Goal: Information Seeking & Learning: Compare options

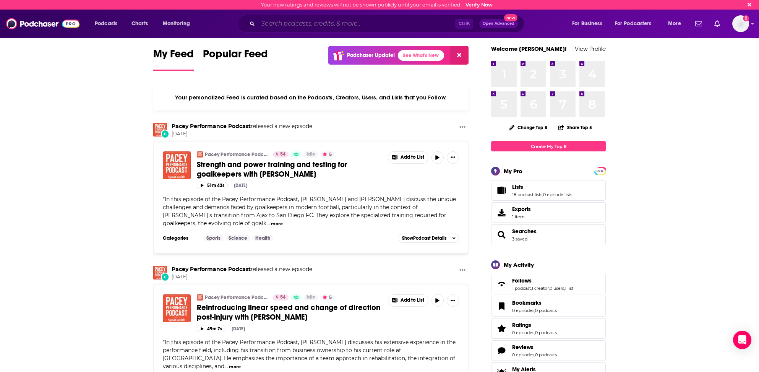
drag, startPoint x: 267, startPoint y: 24, endPoint x: 271, endPoint y: 21, distance: 5.3
click at [267, 24] on input "Search podcasts, credits, & more..." at bounding box center [356, 24] width 197 height 12
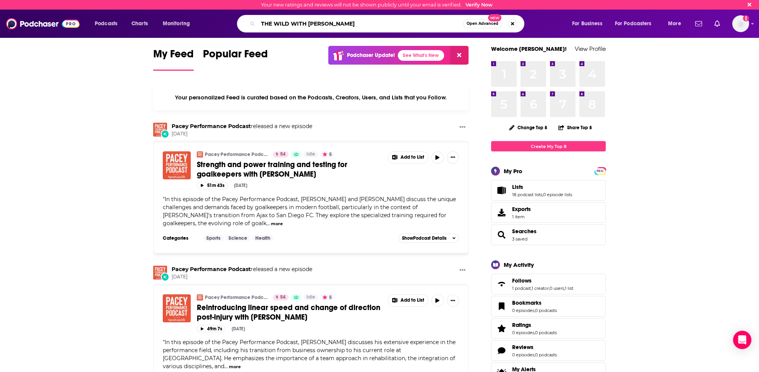
type input "THE WILD WITH [PERSON_NAME]"
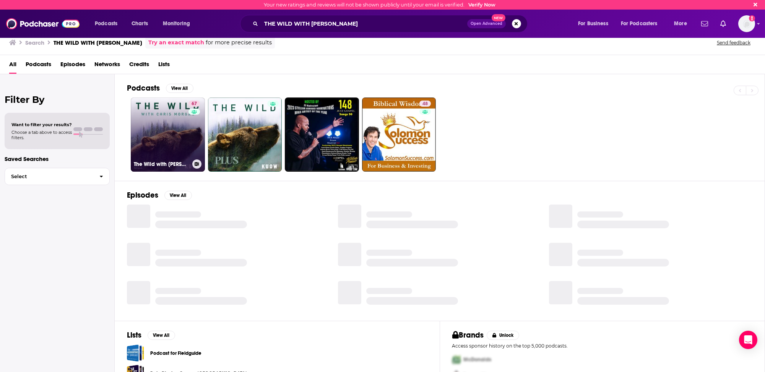
click at [169, 138] on link "67 The Wild with Chris Morgan" at bounding box center [168, 134] width 74 height 74
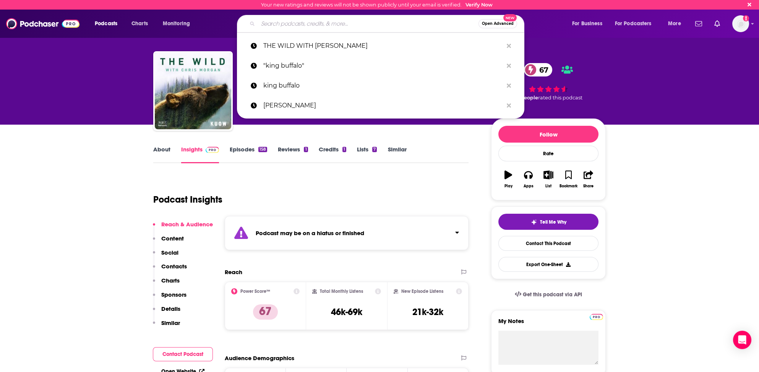
click at [303, 22] on input "Search podcasts, credits, & more..." at bounding box center [368, 24] width 220 height 12
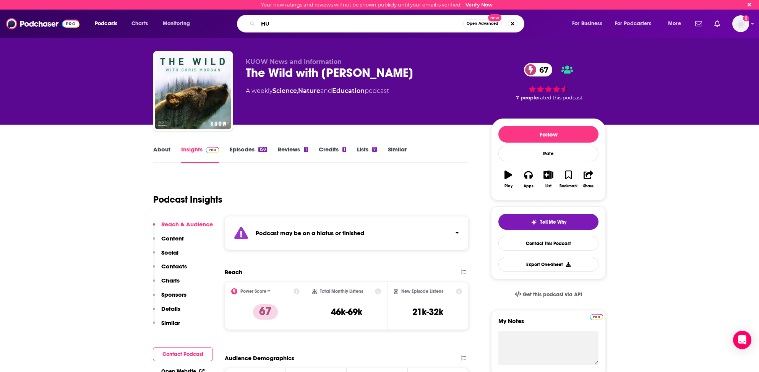
type input "H"
type input "Human Nature"
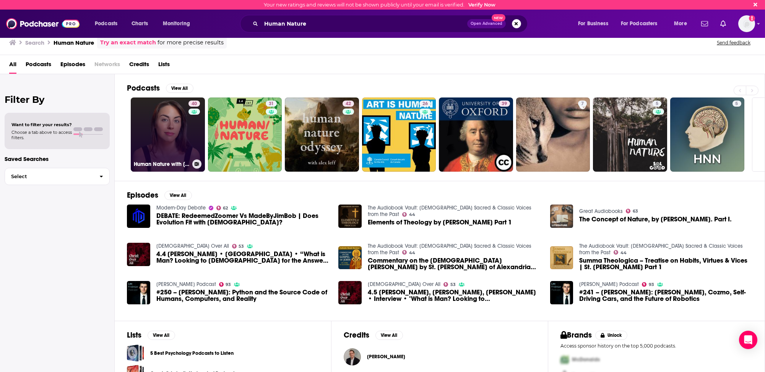
click at [132, 144] on link "40 Human Nature with Roni Fouks" at bounding box center [168, 134] width 74 height 74
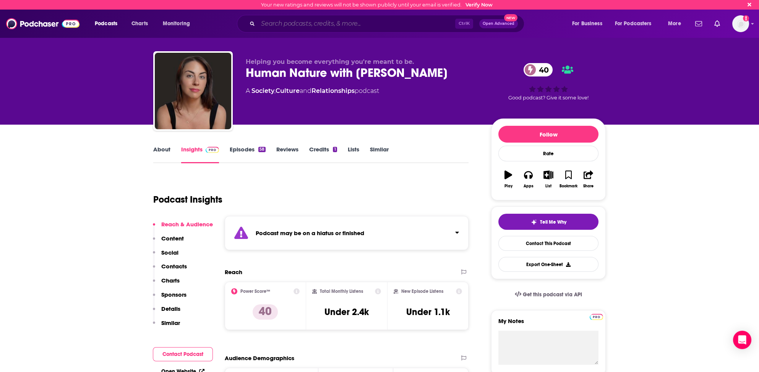
click at [264, 24] on input "Search podcasts, credits, & more..." at bounding box center [356, 24] width 197 height 12
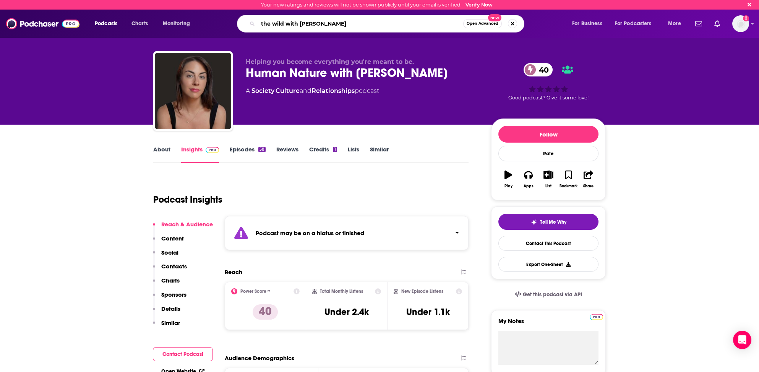
type input "the wild with chris morgan"
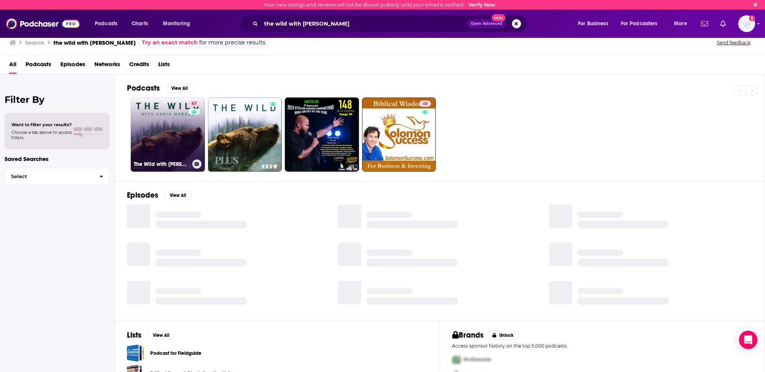
click at [162, 130] on link "67 The Wild with Chris Morgan" at bounding box center [168, 134] width 74 height 74
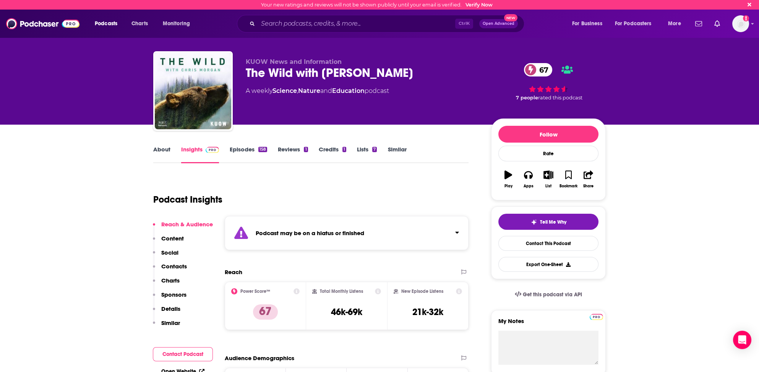
click at [392, 147] on link "Similar" at bounding box center [396, 155] width 19 height 18
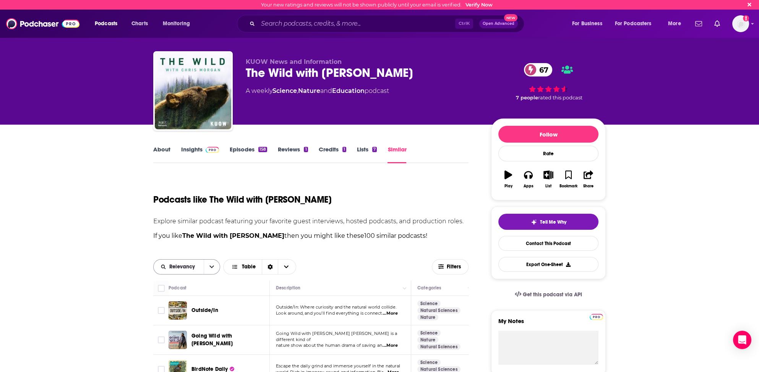
click at [184, 267] on span "Relevancy" at bounding box center [183, 266] width 28 height 5
click at [179, 319] on span "Power Score" at bounding box center [191, 319] width 45 height 4
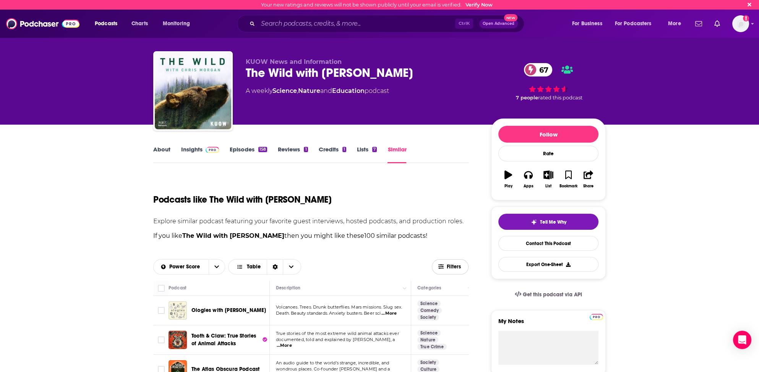
click at [452, 264] on span "Filters" at bounding box center [454, 266] width 15 height 5
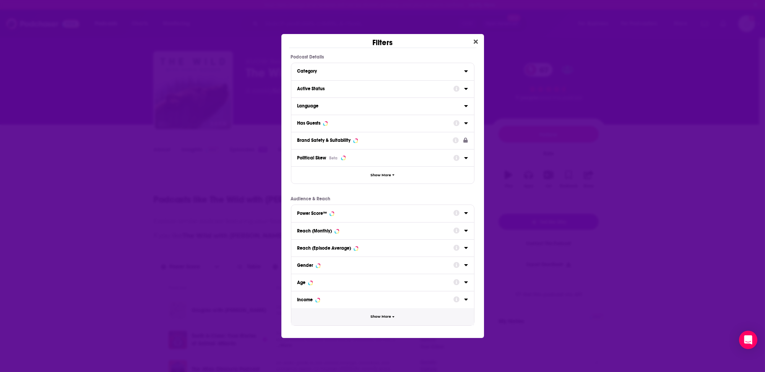
click at [382, 317] on span "Show More" at bounding box center [380, 317] width 21 height 4
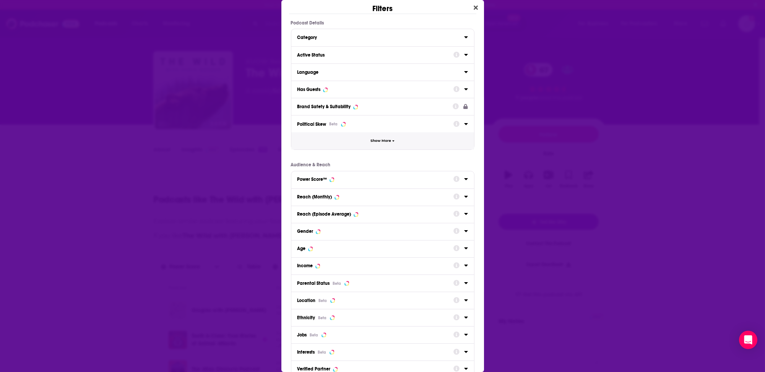
click at [376, 136] on button "Show More" at bounding box center [382, 140] width 183 height 17
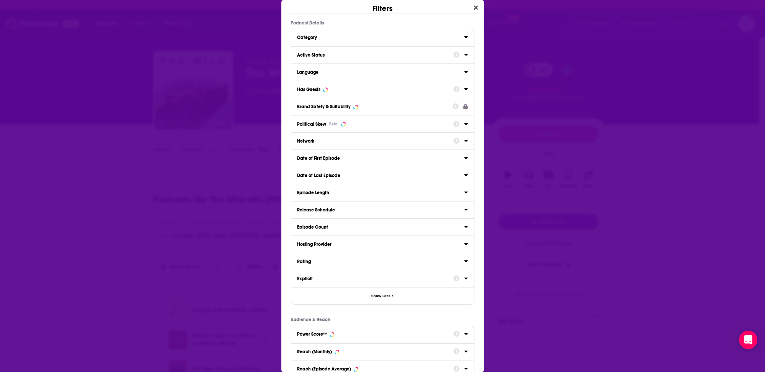
click at [322, 54] on div "Active Status" at bounding box center [372, 54] width 151 height 5
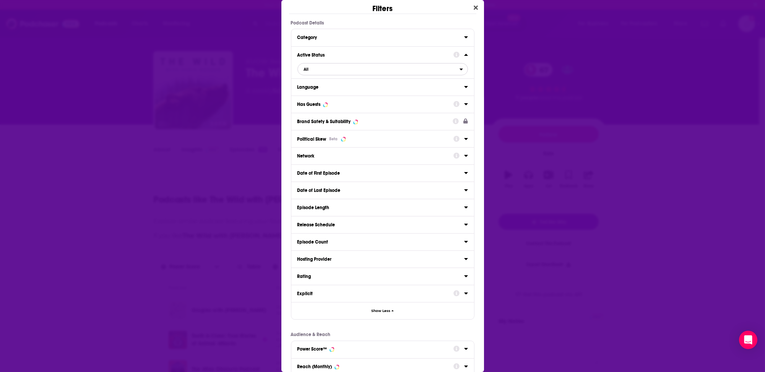
click at [319, 67] on span "All" at bounding box center [379, 69] width 162 height 10
click at [307, 94] on span "Active" at bounding box center [342, 94] width 83 height 4
drag, startPoint x: 304, startPoint y: 104, endPoint x: 311, endPoint y: 97, distance: 8.9
click at [305, 104] on div "Has Guests" at bounding box center [308, 104] width 23 height 5
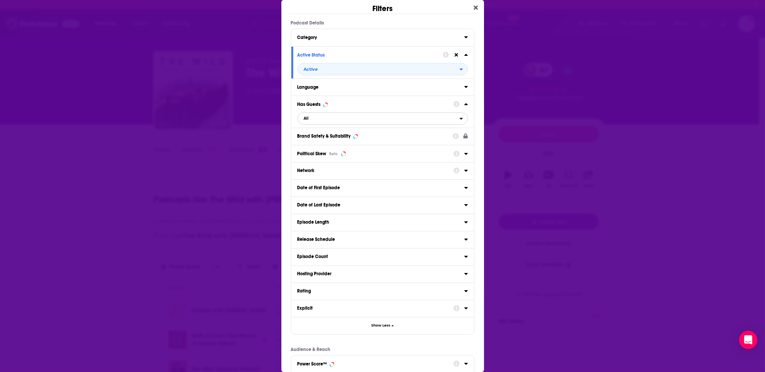
click at [310, 116] on span "All" at bounding box center [379, 118] width 162 height 10
click at [312, 154] on span "Has guests" at bounding box center [345, 156] width 88 height 4
click at [297, 112] on button "Has guests" at bounding box center [382, 118] width 170 height 12
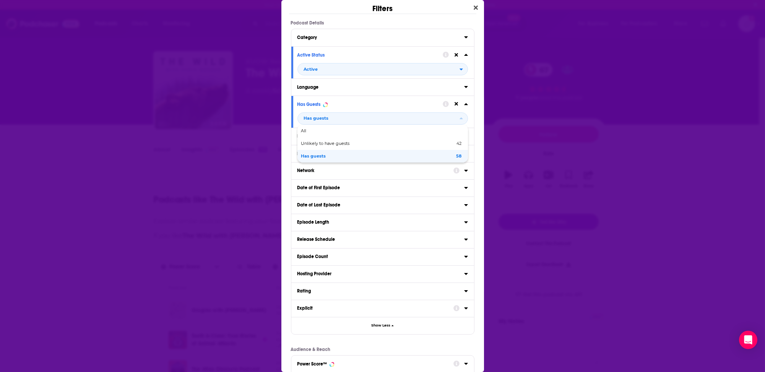
click at [51, 180] on div "Filters Podcast Details Category Active Status Active Language Has Guests Has g…" at bounding box center [382, 186] width 765 height 372
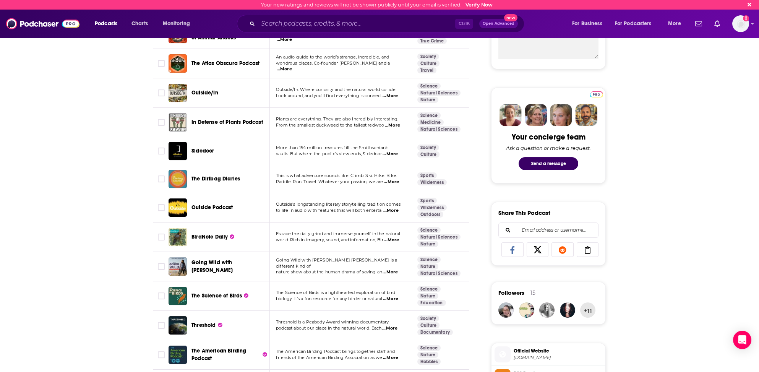
scroll to position [344, 0]
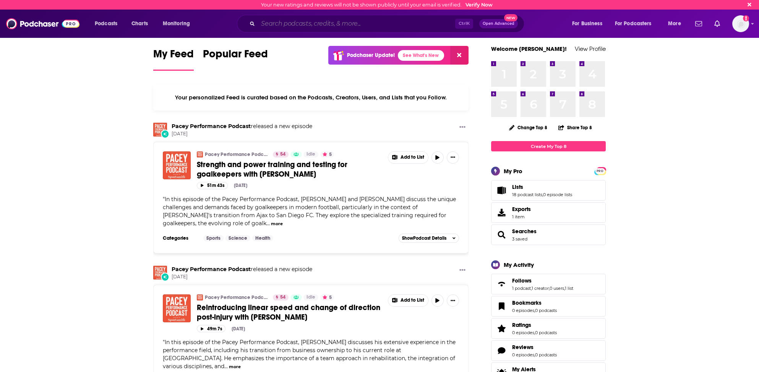
click at [274, 21] on input "Search podcasts, credits, & more..." at bounding box center [356, 24] width 197 height 12
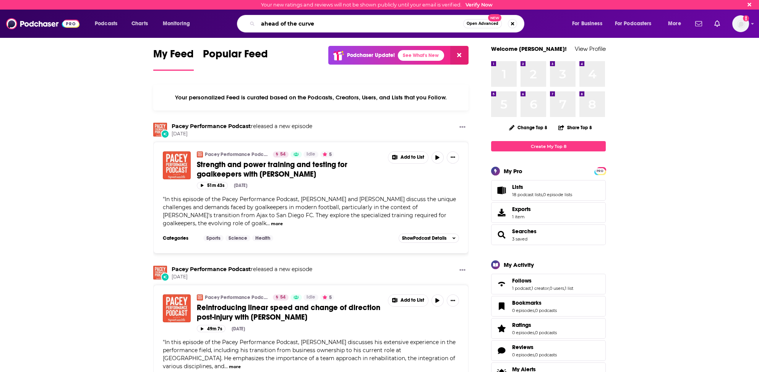
type input "ahead of the curve"
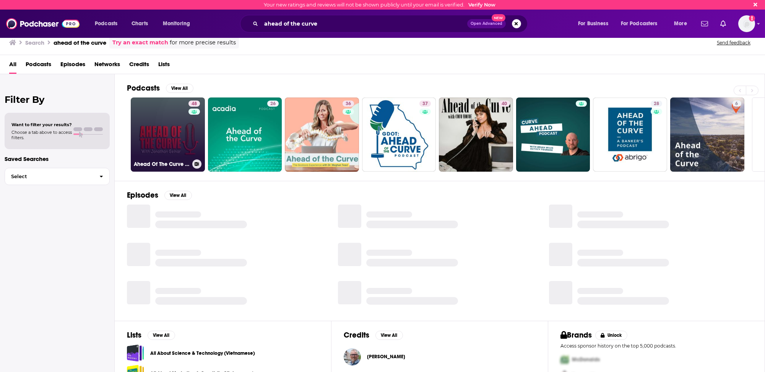
click at [176, 134] on link "48 Ahead Of The Curve with [PERSON_NAME]" at bounding box center [168, 134] width 74 height 74
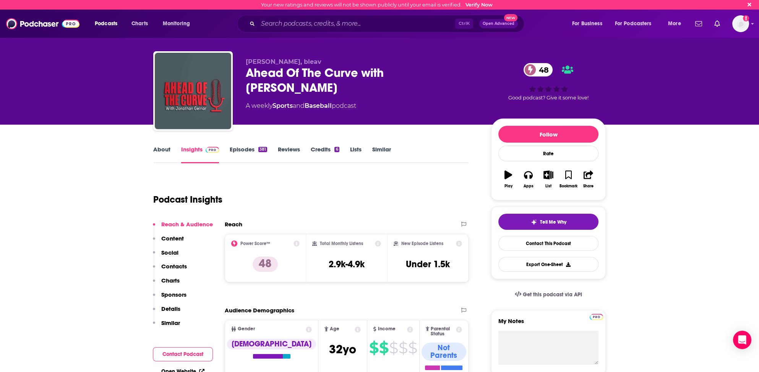
click at [161, 148] on link "About" at bounding box center [161, 155] width 17 height 18
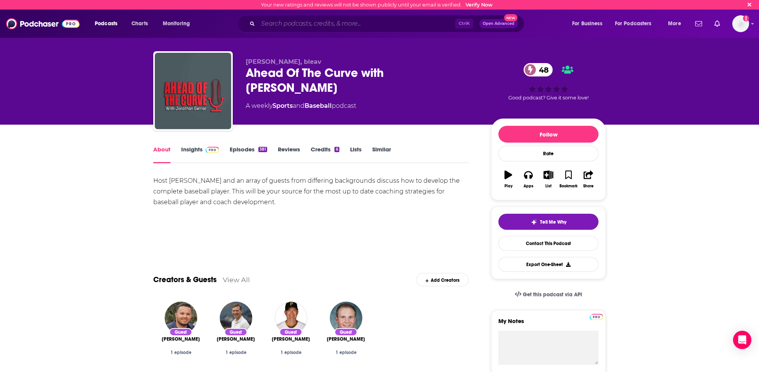
click at [274, 24] on input "Search podcasts, credits, & more..." at bounding box center [356, 24] width 197 height 12
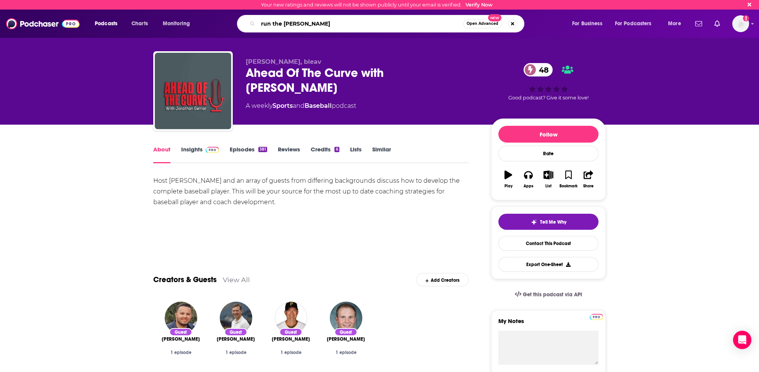
type input "run the power"
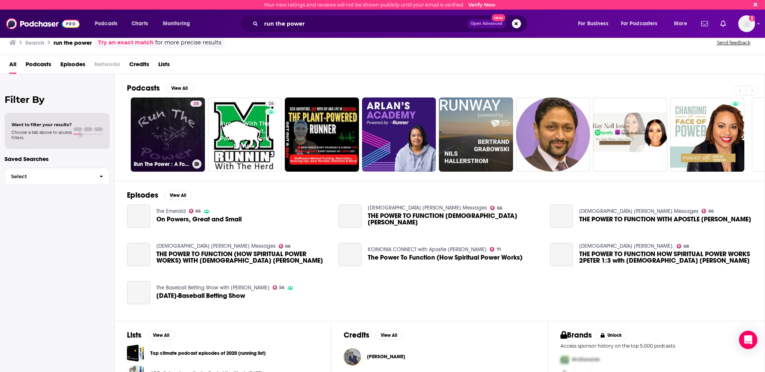
click at [137, 128] on link "38 Run The Power : A Football Coach's Podcast" at bounding box center [168, 134] width 74 height 74
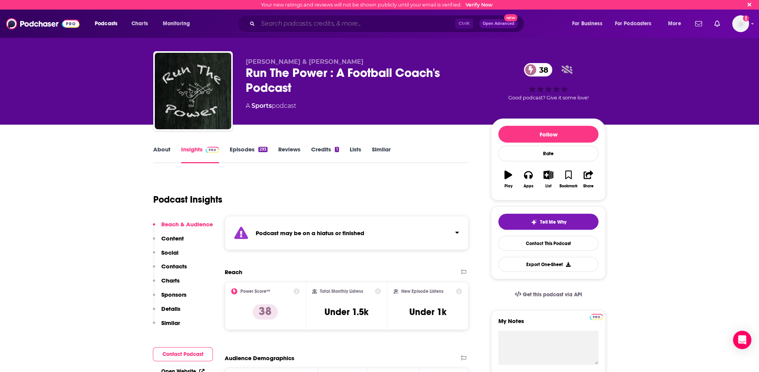
click at [268, 21] on input "Search podcasts, credits, & more..." at bounding box center [356, 24] width 197 height 12
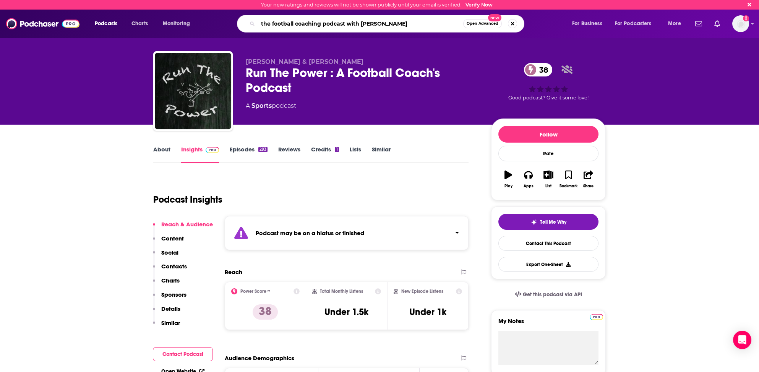
type input "the football coaching podcast with [PERSON_NAME]"
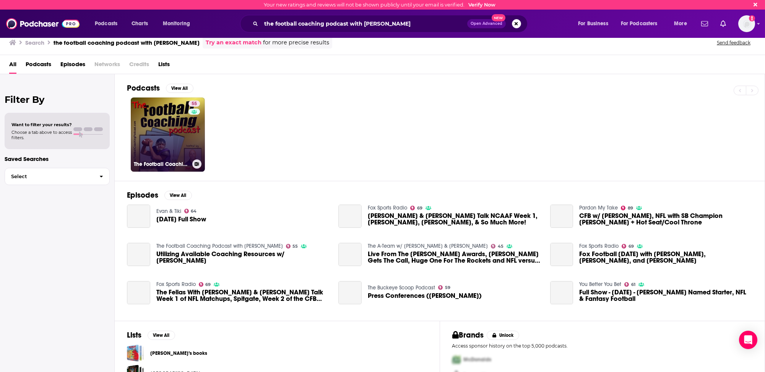
click at [151, 133] on link "55 The Football Coaching Podcast with [PERSON_NAME]" at bounding box center [168, 134] width 74 height 74
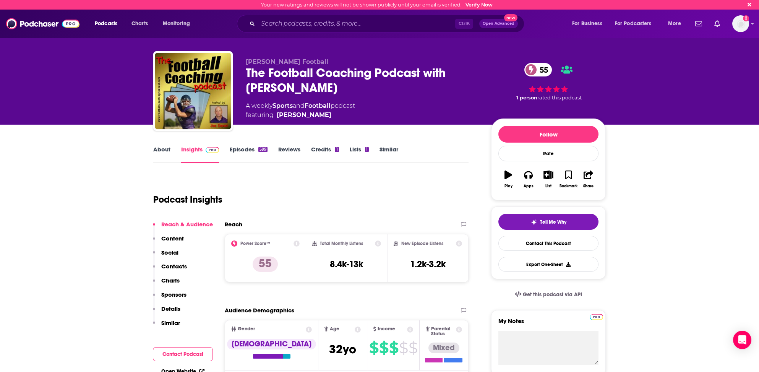
click at [392, 149] on link "Similar" at bounding box center [388, 155] width 19 height 18
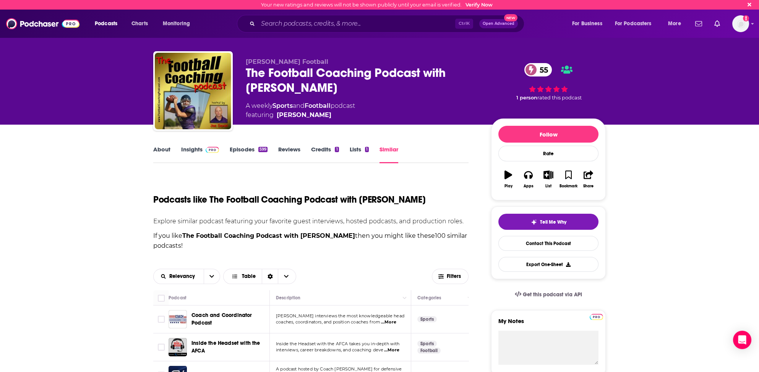
drag, startPoint x: 389, startPoint y: 148, endPoint x: 265, endPoint y: 217, distance: 142.2
click at [389, 148] on link "Similar" at bounding box center [388, 155] width 19 height 18
click at [180, 274] on span "Relevancy" at bounding box center [183, 276] width 28 height 5
click at [179, 328] on span "Power Score" at bounding box center [191, 329] width 45 height 4
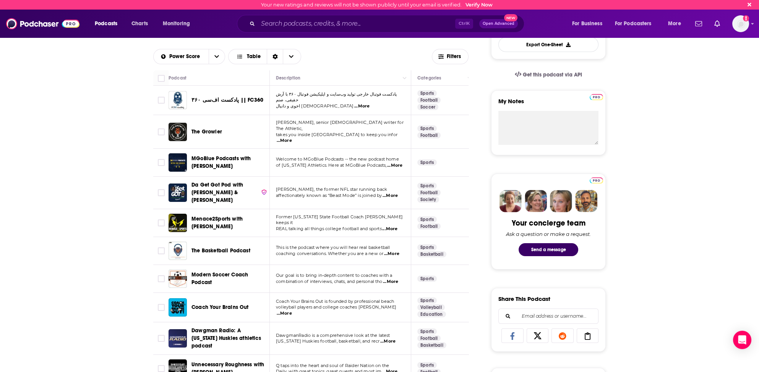
scroll to position [229, 0]
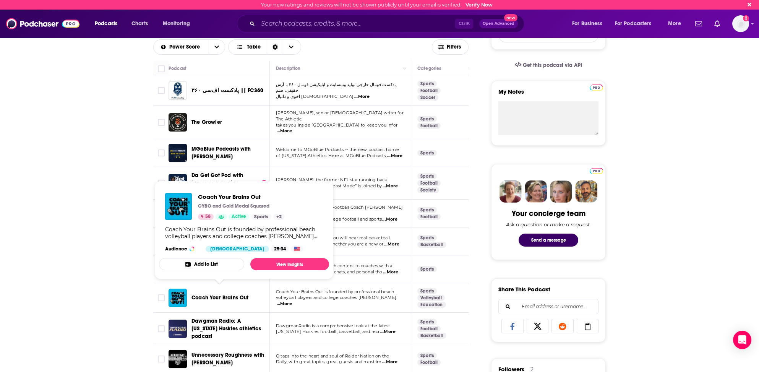
click at [237, 294] on span "Coach Your Brains Out" at bounding box center [219, 297] width 57 height 6
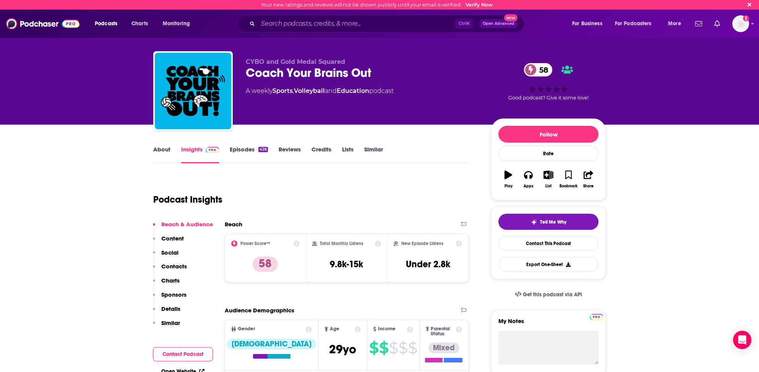
click at [175, 264] on p "Contacts" at bounding box center [174, 266] width 26 height 7
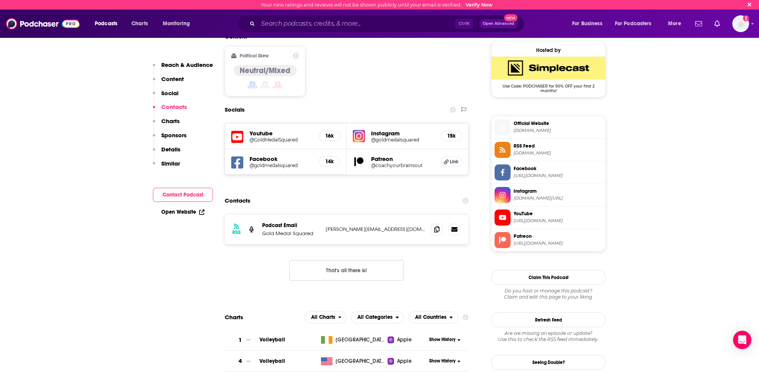
scroll to position [645, 0]
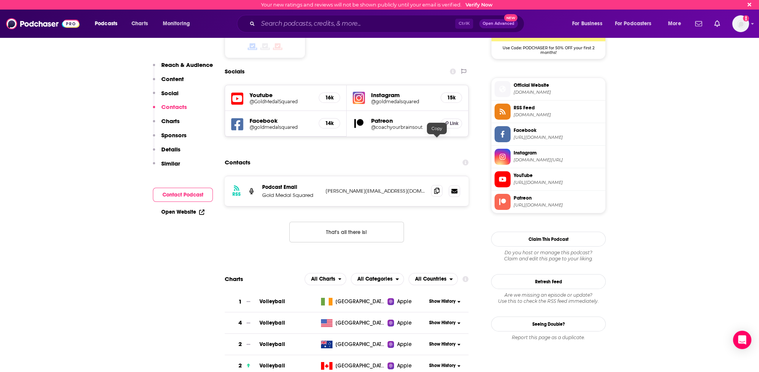
click at [435, 188] on icon at bounding box center [436, 191] width 5 height 6
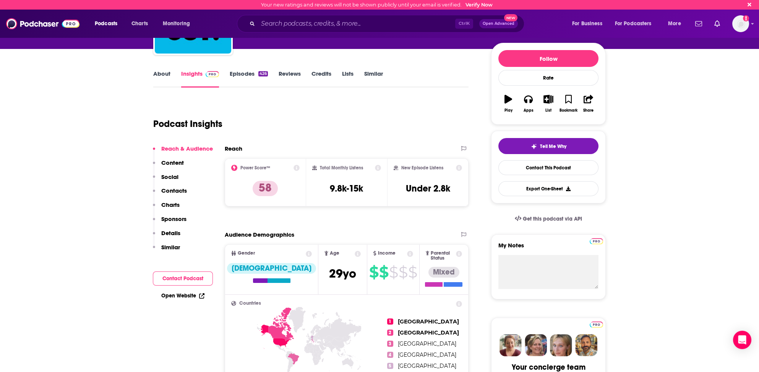
scroll to position [76, 0]
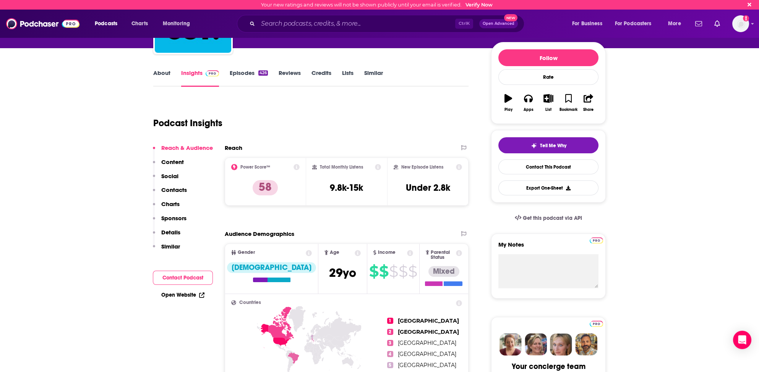
click at [162, 71] on link "About" at bounding box center [161, 78] width 17 height 18
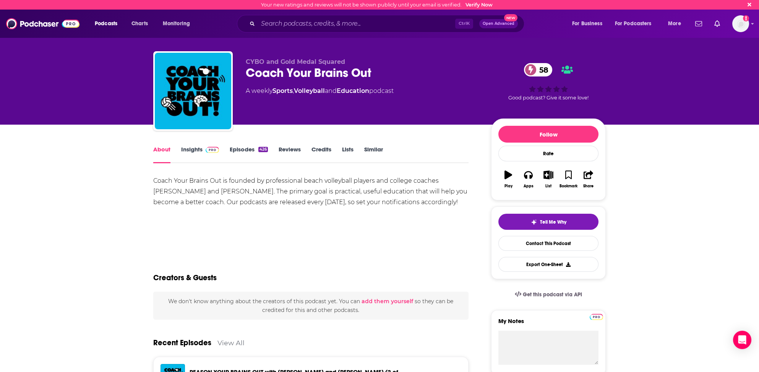
click at [185, 149] on link "Insights" at bounding box center [200, 155] width 38 height 18
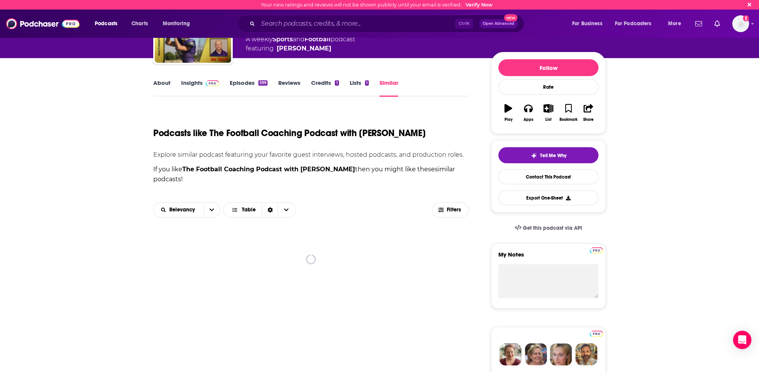
scroll to position [76, 0]
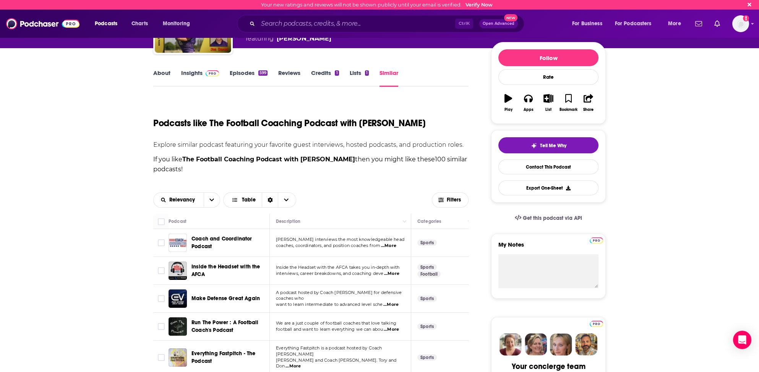
click at [395, 244] on span "...More" at bounding box center [388, 246] width 15 height 6
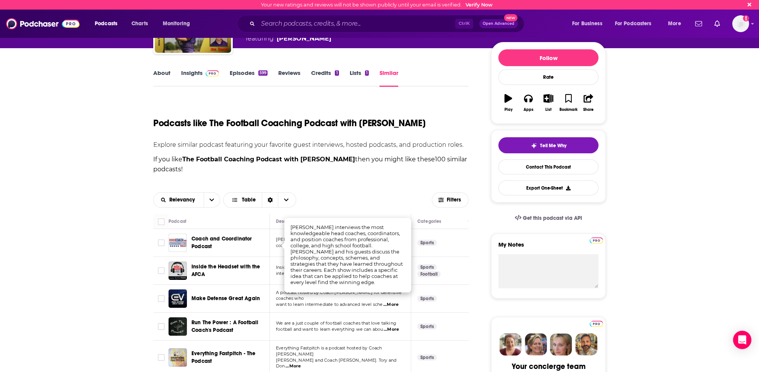
click at [279, 260] on td "Inside the Headset with the AFCA takes you in-depth with interviews, career bre…" at bounding box center [340, 271] width 141 height 28
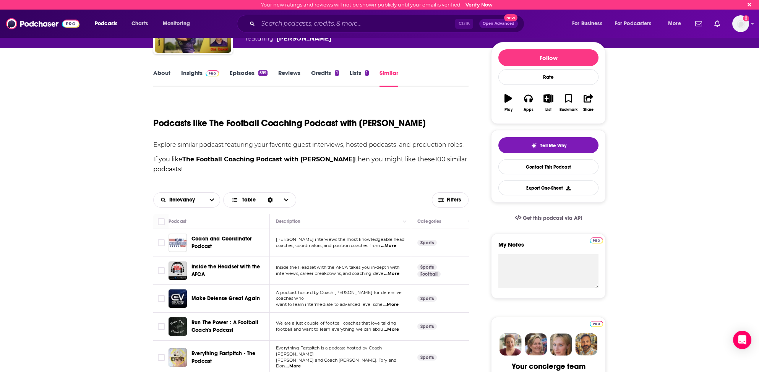
click at [396, 274] on span "...More" at bounding box center [391, 274] width 15 height 6
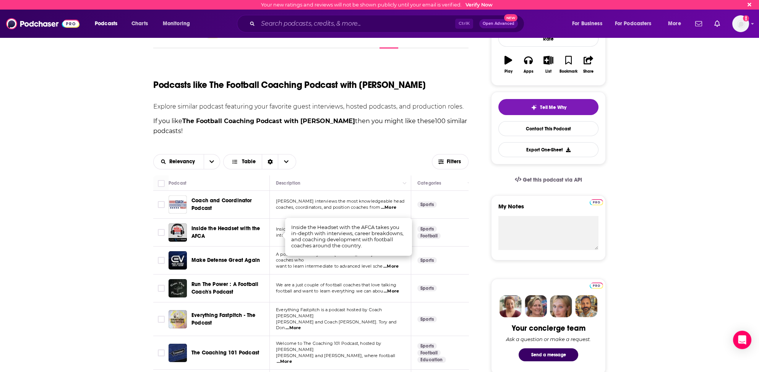
scroll to position [153, 0]
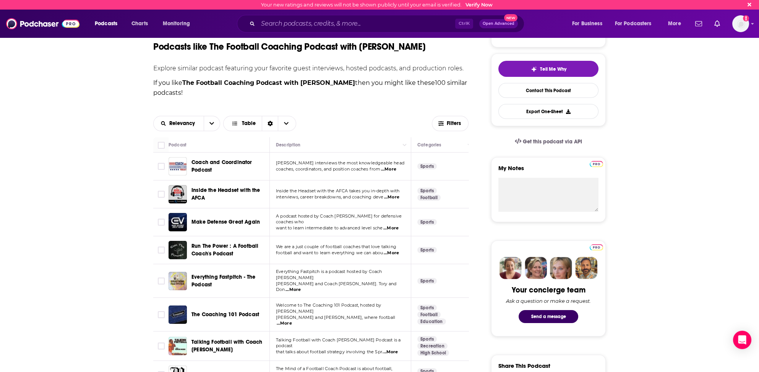
click at [301, 287] on span "...More" at bounding box center [292, 290] width 15 height 6
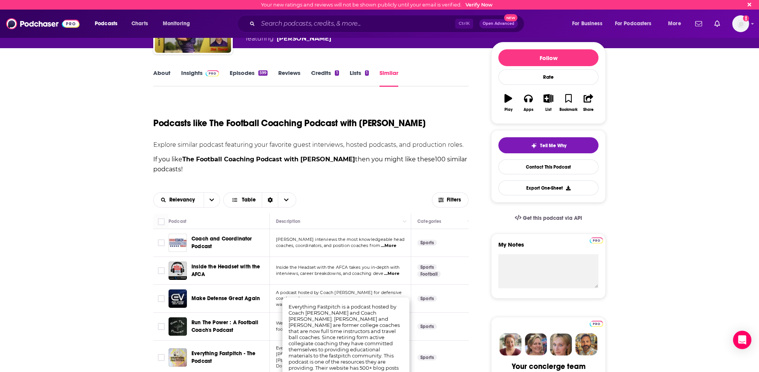
scroll to position [115, 0]
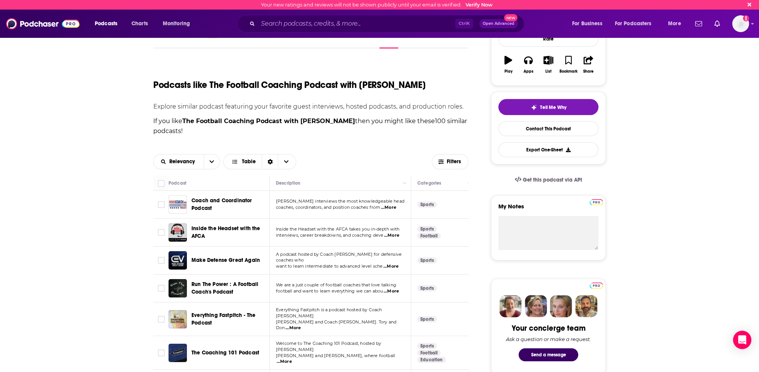
click at [303, 257] on span "A podcast hosted by Coach [PERSON_NAME] for defensive coaches who" at bounding box center [339, 256] width 126 height 11
drag, startPoint x: 588, startPoint y: 189, endPoint x: 546, endPoint y: 220, distance: 51.6
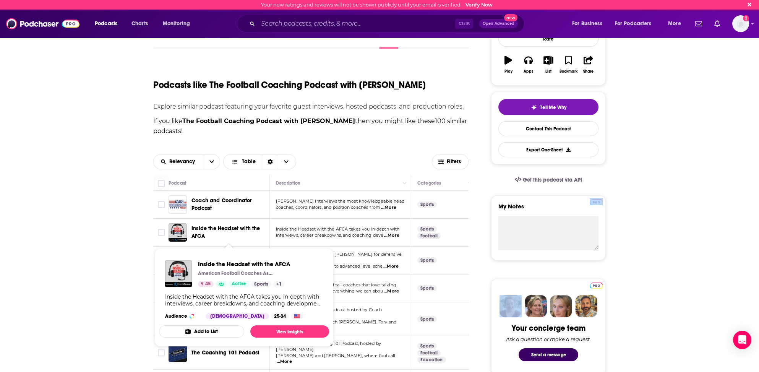
scroll to position [153, 0]
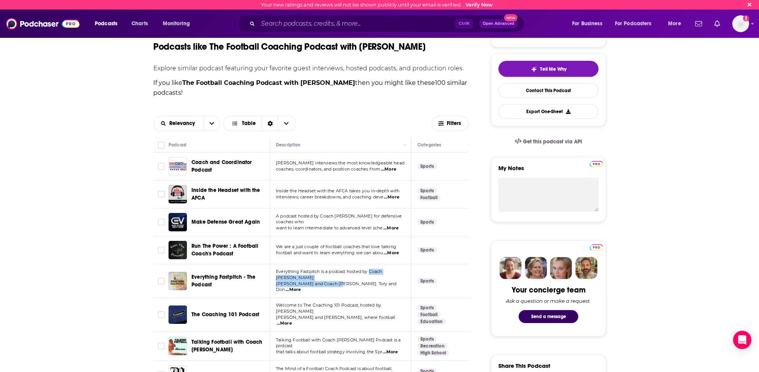
drag, startPoint x: 371, startPoint y: 273, endPoint x: 348, endPoint y: 275, distance: 23.8
click at [343, 280] on div "Everything Fastpitch is a podcast hosted by Coach [PERSON_NAME] and Coach [PERS…" at bounding box center [340, 281] width 129 height 24
drag, startPoint x: 355, startPoint y: 271, endPoint x: 364, endPoint y: 269, distance: 9.4
click at [356, 271] on p "Everything Fastpitch is a podcast hosted by Coach [PERSON_NAME]" at bounding box center [340, 275] width 128 height 12
click at [284, 24] on input "Search podcasts, credits, & more..." at bounding box center [356, 24] width 197 height 12
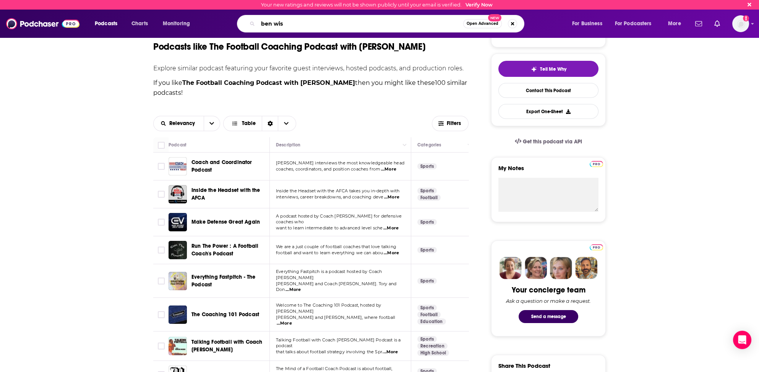
type input "[PERSON_NAME]"
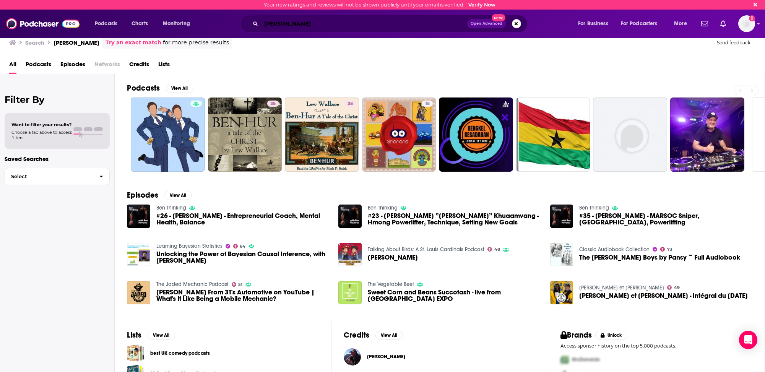
click at [275, 24] on input "[PERSON_NAME]" at bounding box center [364, 24] width 206 height 12
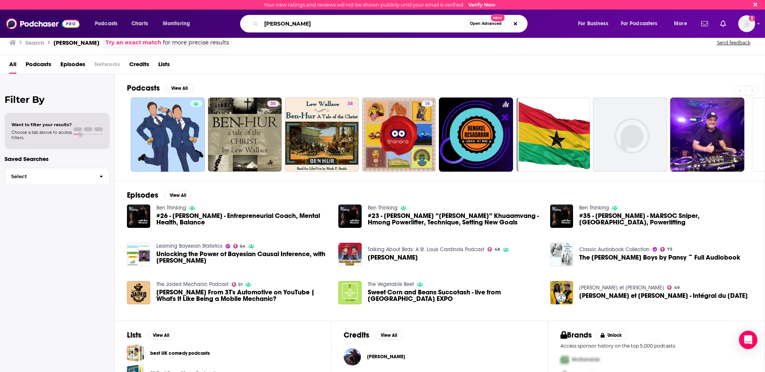
click at [274, 24] on input "[PERSON_NAME]" at bounding box center [363, 24] width 205 height 12
type input "dad's edge"
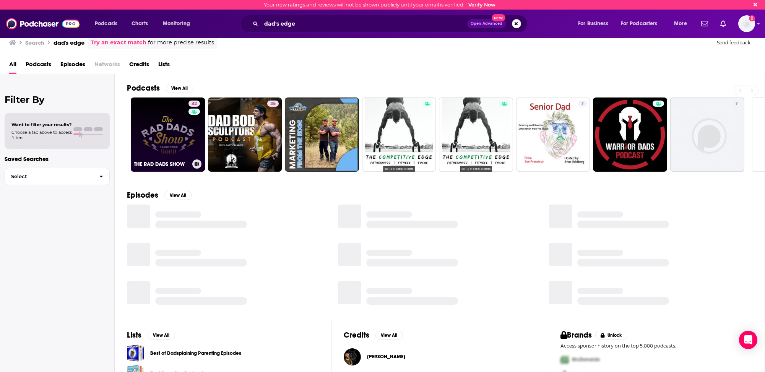
click at [146, 125] on link "42 THE RAD DADS SHOW" at bounding box center [168, 134] width 74 height 74
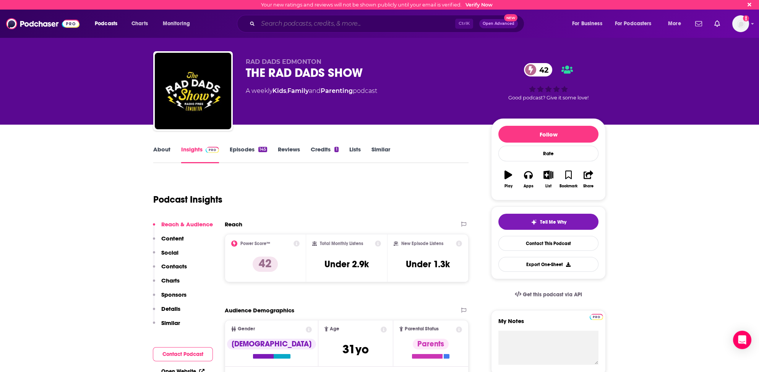
click at [294, 24] on input "Search podcasts, credits, & more..." at bounding box center [356, 24] width 197 height 12
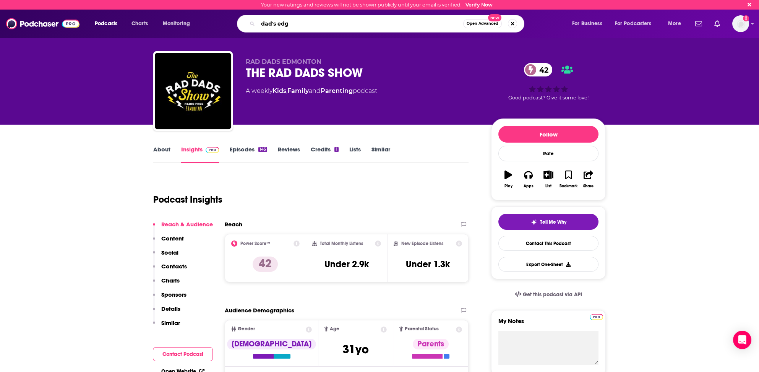
type input "dad's edge"
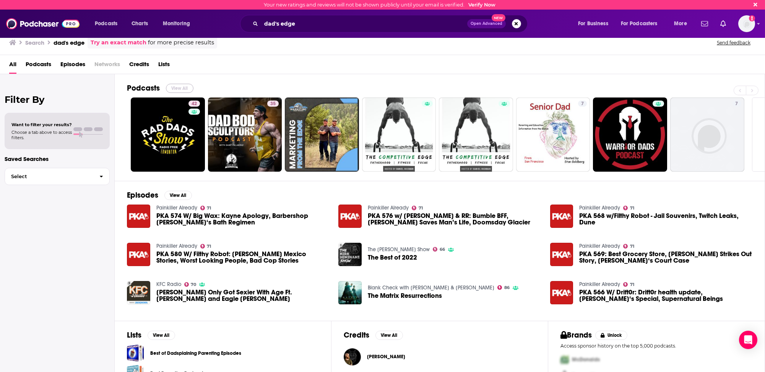
click at [176, 88] on button "View All" at bounding box center [180, 88] width 28 height 9
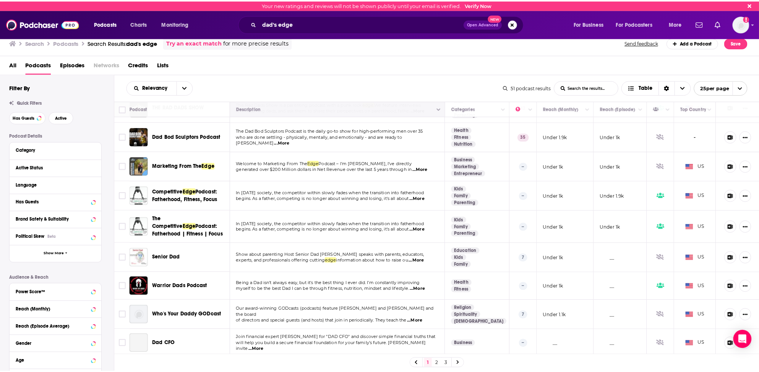
scroll to position [38, 0]
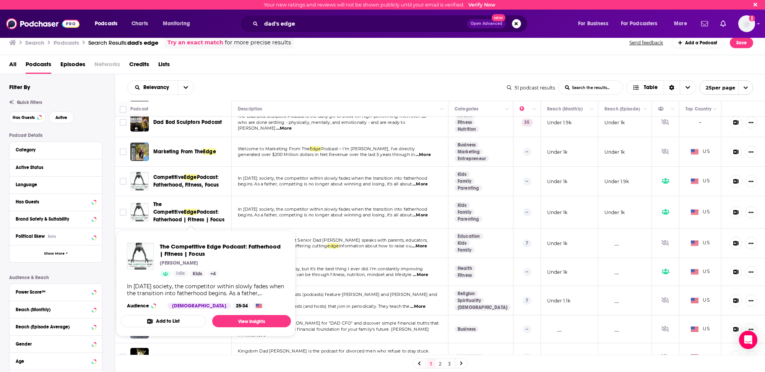
click at [180, 205] on span "The Competitive" at bounding box center [168, 208] width 31 height 14
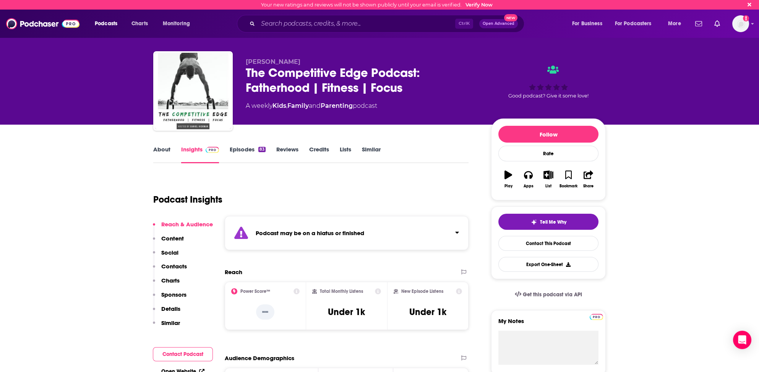
click at [370, 149] on link "Similar" at bounding box center [371, 155] width 19 height 18
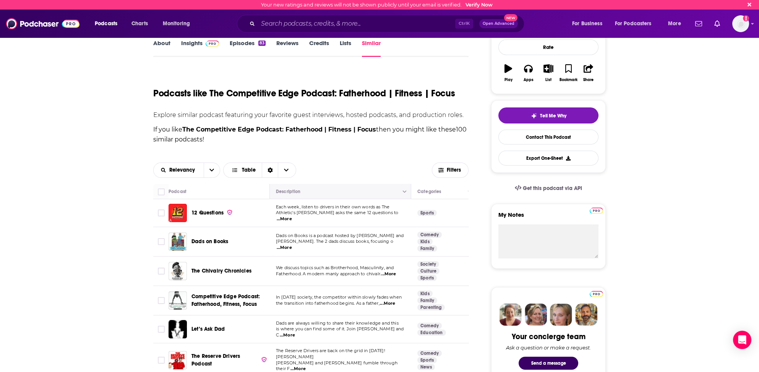
scroll to position [115, 0]
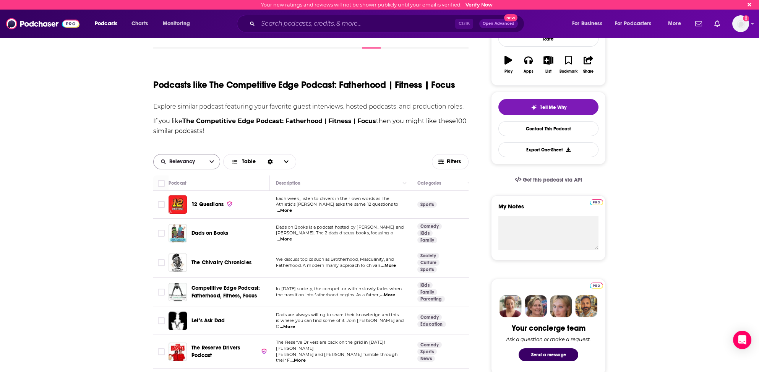
click at [186, 159] on span "Relevancy" at bounding box center [183, 161] width 28 height 5
click at [180, 213] on span "Power Score" at bounding box center [191, 214] width 45 height 4
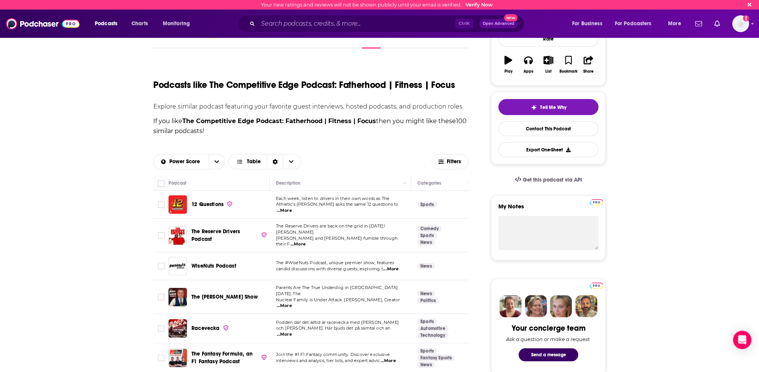
click at [392, 266] on span "...More" at bounding box center [390, 269] width 15 height 6
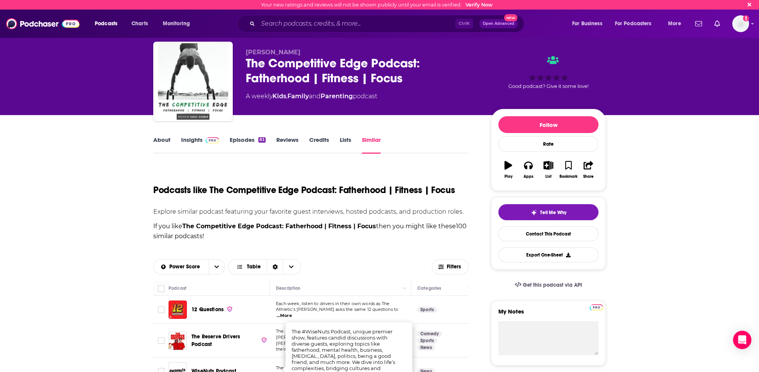
scroll to position [0, 0]
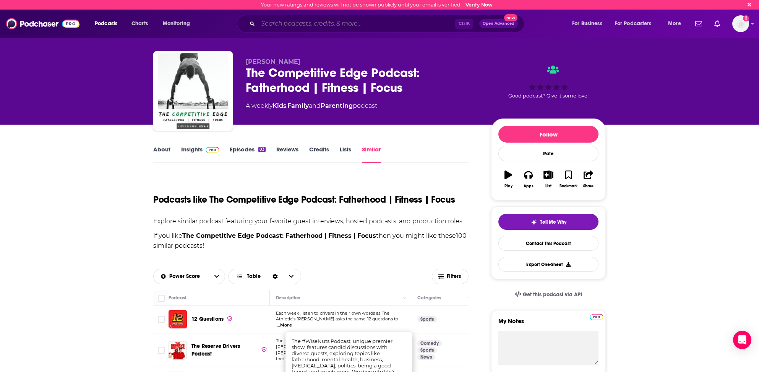
click at [262, 19] on input "Search podcasts, credits, & more..." at bounding box center [356, 24] width 197 height 12
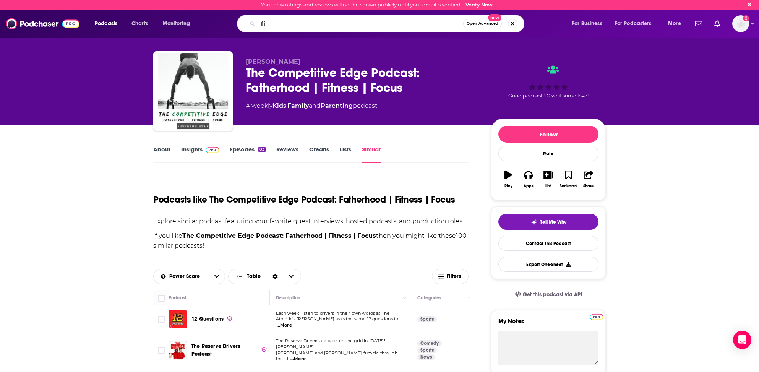
type input "f"
type input "fit father proejct"
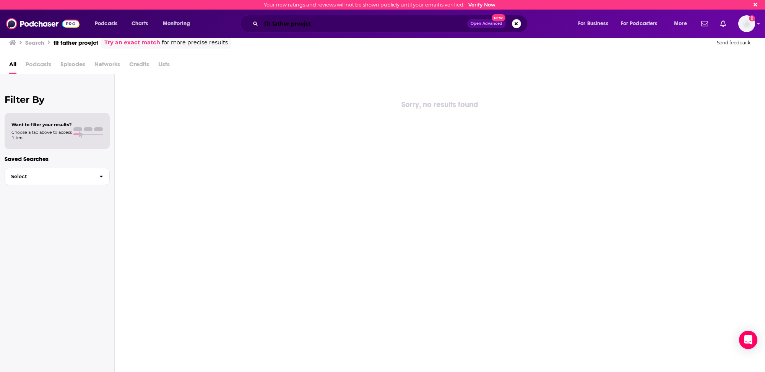
click at [319, 25] on input "fit father proejct" at bounding box center [364, 24] width 206 height 12
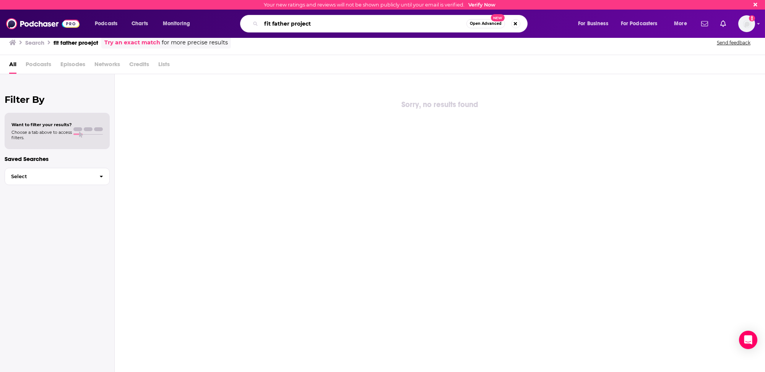
type input "fit father project"
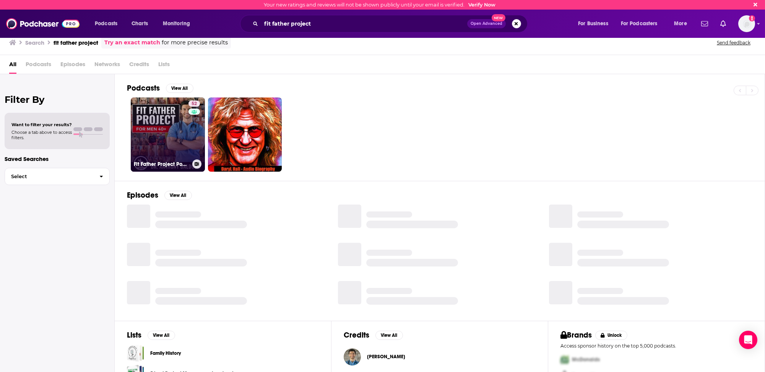
click at [141, 140] on link "52 Fit Father Project Podcast" at bounding box center [168, 134] width 74 height 74
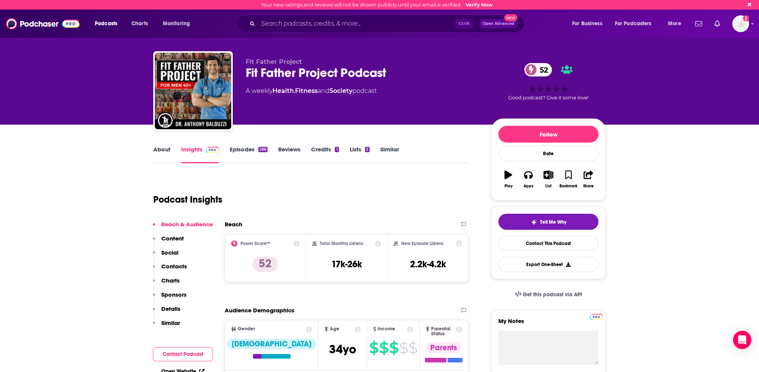
click at [386, 148] on link "Similar" at bounding box center [389, 155] width 19 height 18
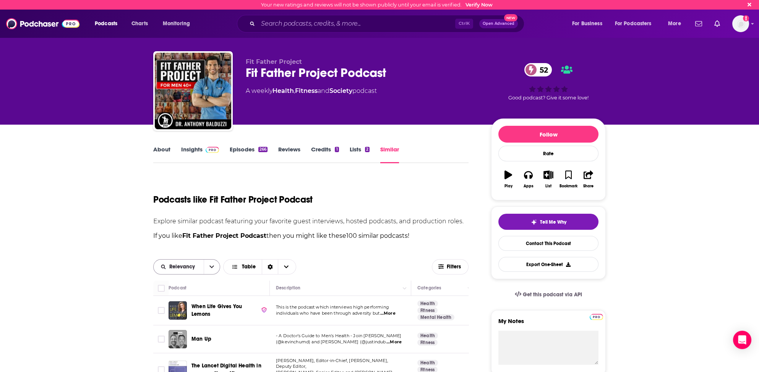
click at [179, 265] on span "Relevancy" at bounding box center [183, 266] width 28 height 5
click at [183, 318] on span "Power Score" at bounding box center [191, 319] width 45 height 4
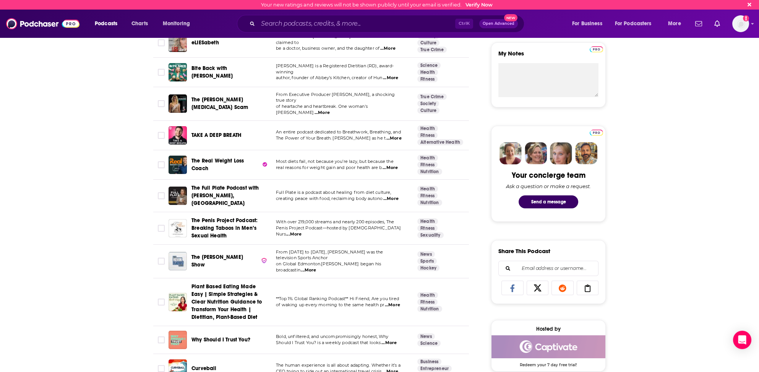
scroll to position [306, 0]
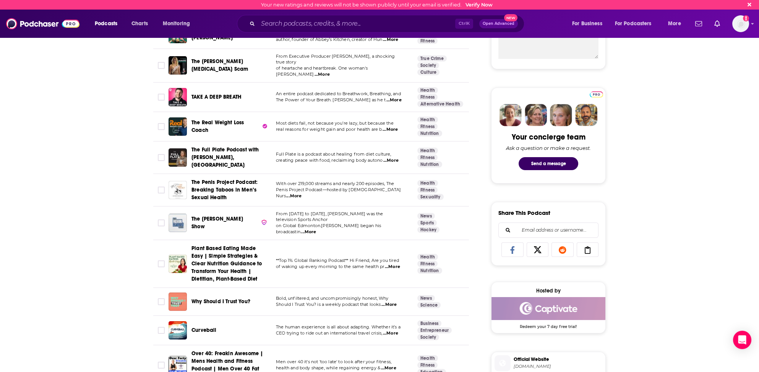
click at [397, 330] on span "...More" at bounding box center [390, 333] width 15 height 6
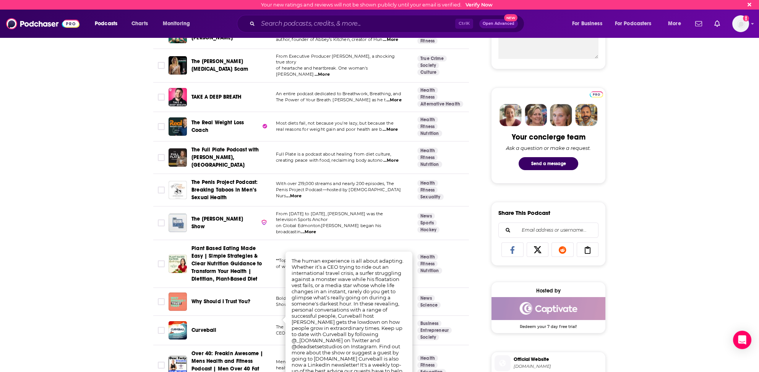
scroll to position [382, 0]
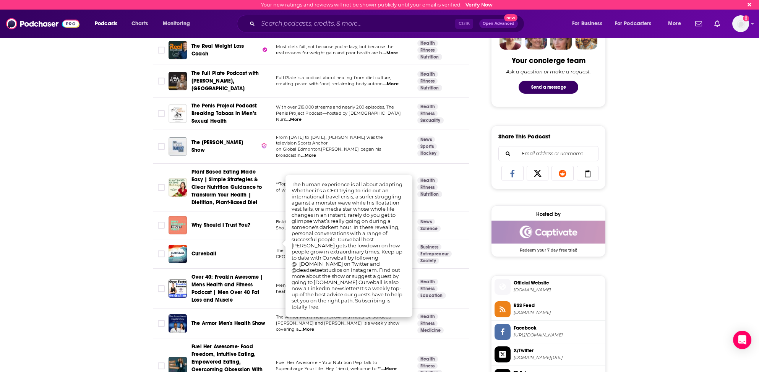
click at [265, 318] on div "The Armor Men's Health Show" at bounding box center [230, 323] width 79 height 18
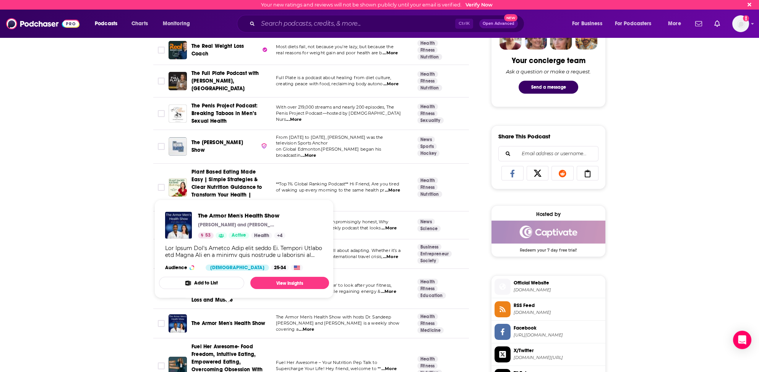
click at [222, 320] on span "The Armor Men's Health Show" at bounding box center [228, 323] width 74 height 6
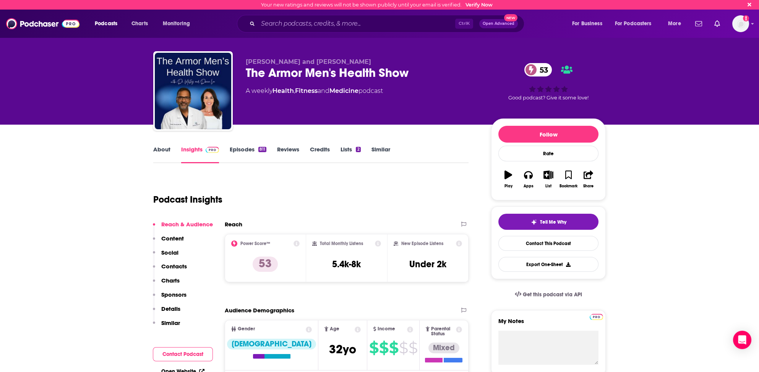
click at [381, 151] on link "Similar" at bounding box center [380, 155] width 19 height 18
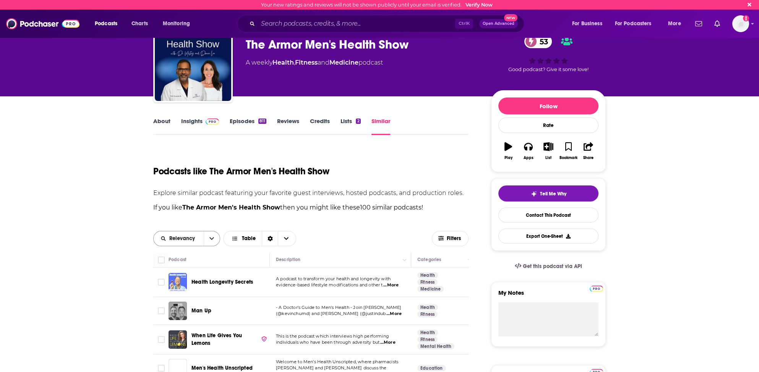
scroll to position [38, 0]
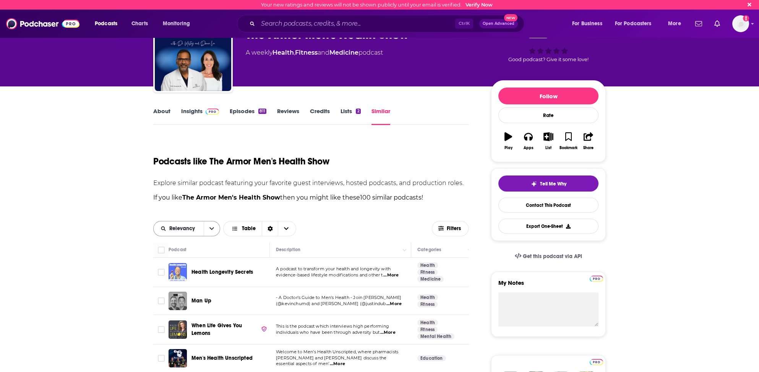
click at [172, 227] on span "Relevancy" at bounding box center [183, 228] width 28 height 5
click at [177, 278] on div "Power Score" at bounding box center [186, 280] width 67 height 13
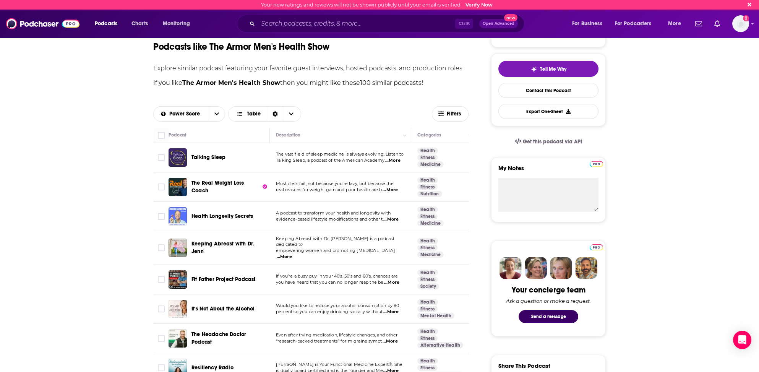
scroll to position [191, 0]
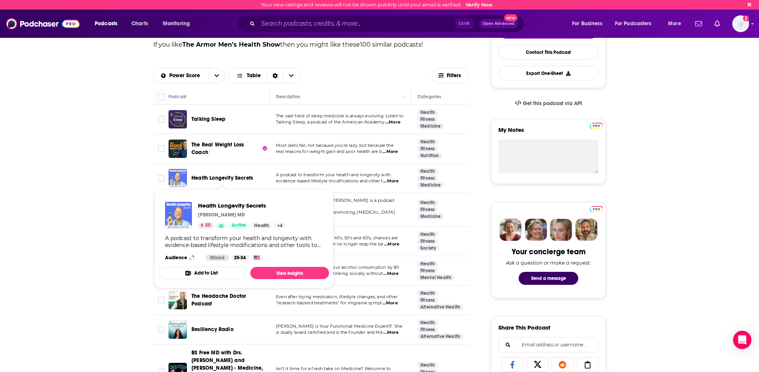
click at [218, 177] on span "Health Longevity Secrets" at bounding box center [222, 178] width 62 height 6
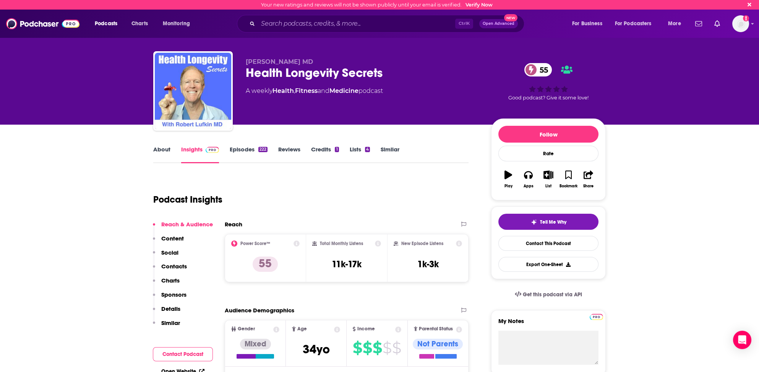
click at [386, 149] on link "Similar" at bounding box center [390, 155] width 19 height 18
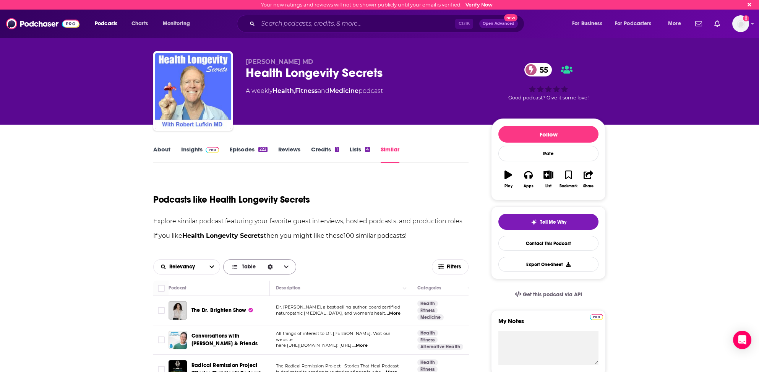
scroll to position [38, 0]
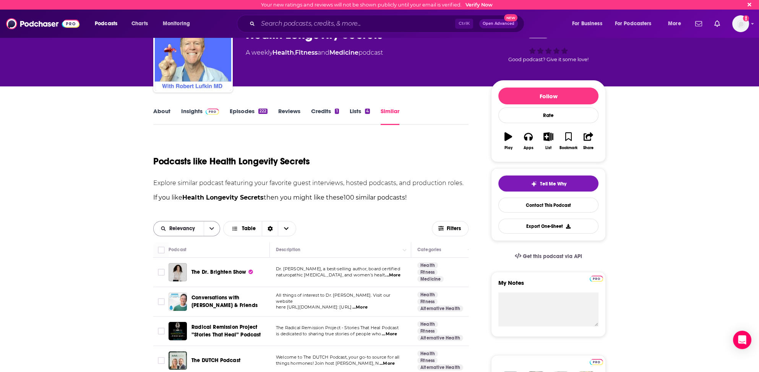
click at [195, 229] on span "Relevancy" at bounding box center [183, 228] width 28 height 5
click at [179, 280] on span "Power Score" at bounding box center [191, 281] width 45 height 4
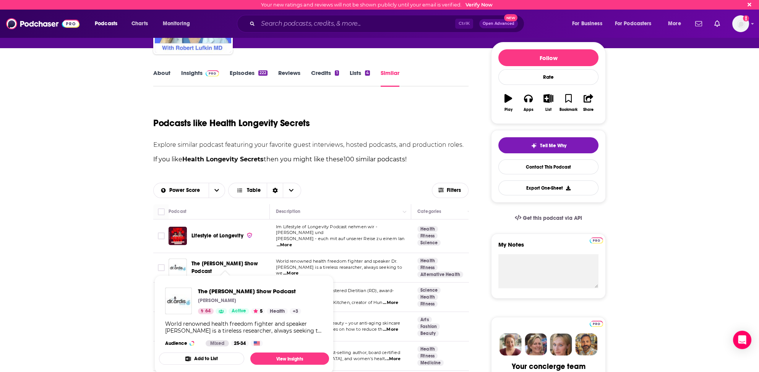
scroll to position [115, 0]
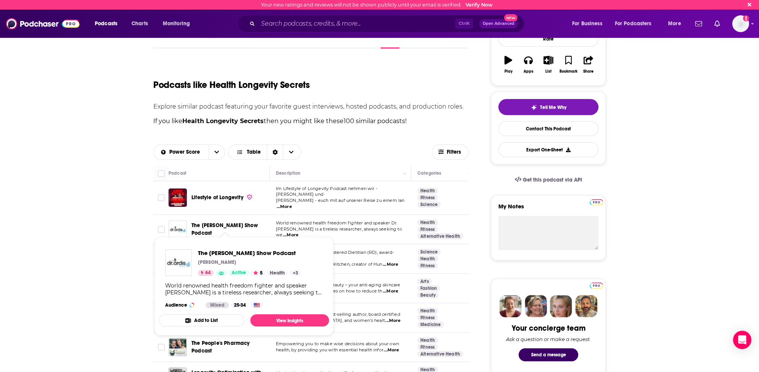
drag, startPoint x: 233, startPoint y: 296, endPoint x: 229, endPoint y: 295, distance: 4.8
drag, startPoint x: 229, startPoint y: 295, endPoint x: 132, endPoint y: 235, distance: 113.8
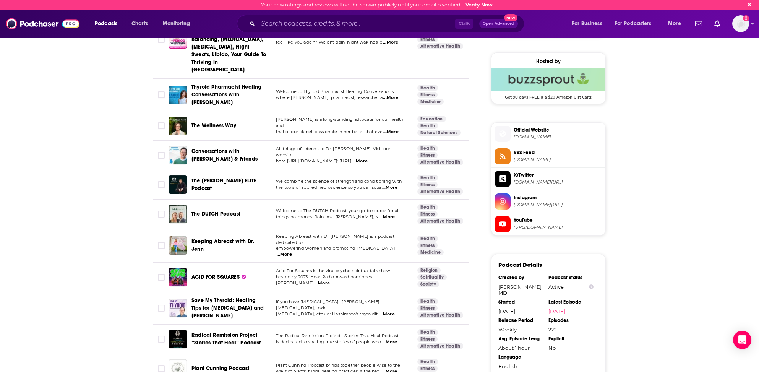
scroll to position [497, 0]
